Goal: Information Seeking & Learning: Learn about a topic

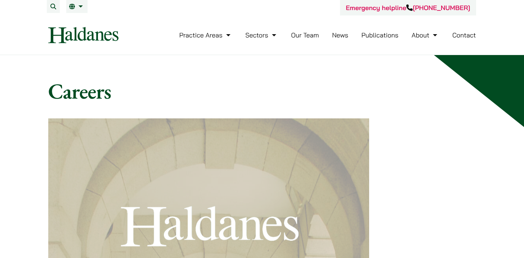
scroll to position [518, 0]
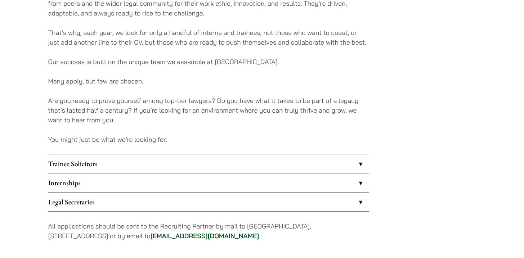
click at [250, 163] on link "Trainee Solicitors" at bounding box center [208, 163] width 321 height 19
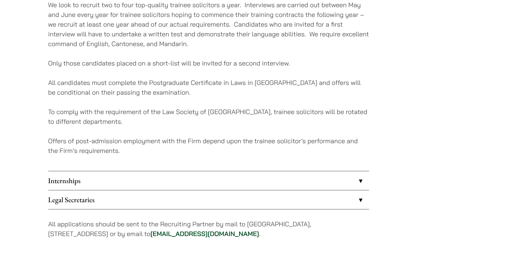
scroll to position [691, 0]
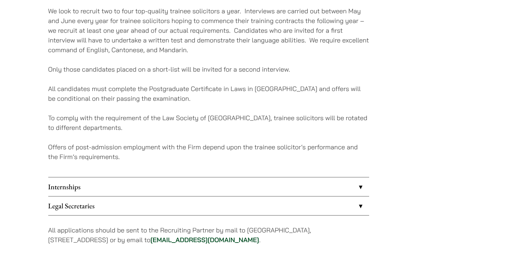
click at [282, 212] on link "Legal Secretaries" at bounding box center [208, 206] width 321 height 19
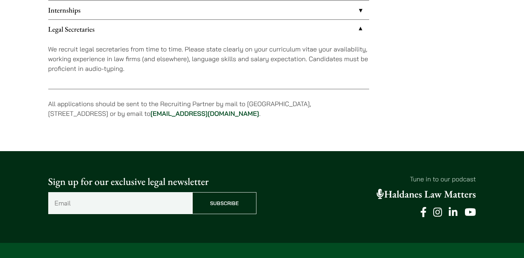
click at [169, 33] on link "Legal Secretaries" at bounding box center [208, 29] width 321 height 19
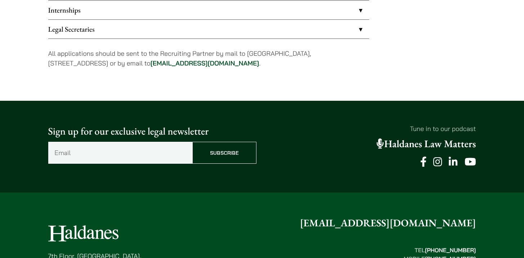
click at [157, 17] on link "Internships" at bounding box center [208, 10] width 321 height 19
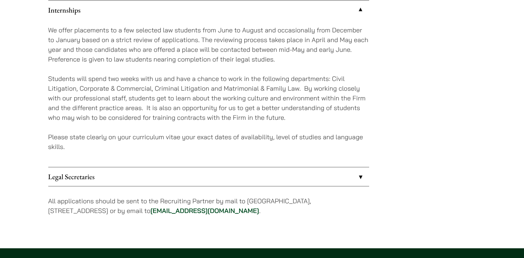
click at [157, 17] on link "Internships" at bounding box center [208, 10] width 321 height 19
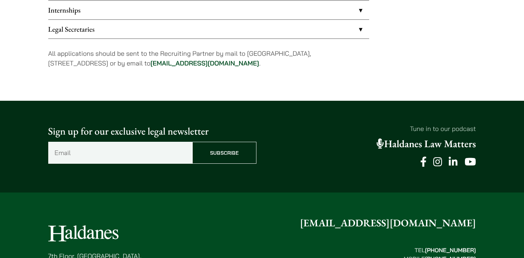
click at [260, 223] on div "[STREET_ADDRESS] [EMAIL_ADDRESS][DOMAIN_NAME] TEL  [PHONE_NUMBER] MOBILE  [PHON…" at bounding box center [262, 248] width 428 height 65
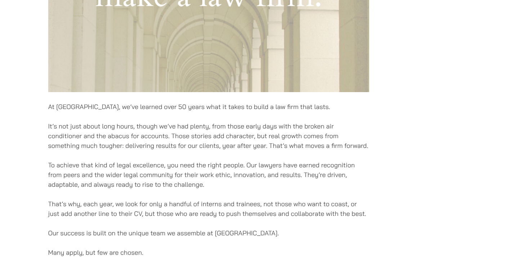
scroll to position [432, 0]
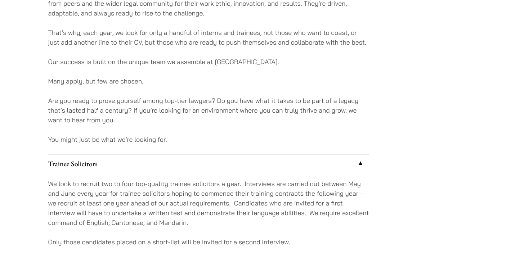
scroll to position [518, 0]
